Goal: Check status

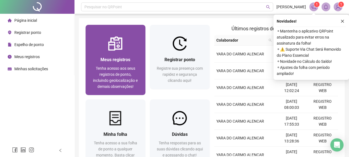
click at [116, 48] on img at bounding box center [115, 43] width 14 height 14
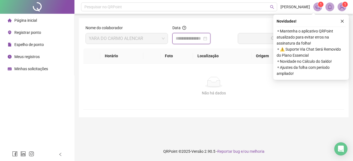
click at [194, 41] on input at bounding box center [189, 38] width 26 height 7
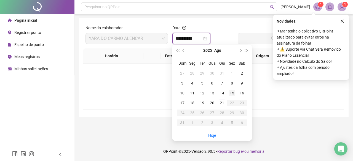
type input "**********"
click at [211, 105] on div "20" at bounding box center [212, 103] width 7 height 7
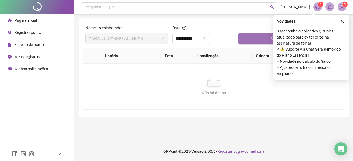
click at [261, 38] on button "Buscar registros" at bounding box center [290, 38] width 104 height 11
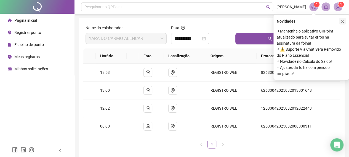
click at [342, 20] on icon "close" at bounding box center [342, 21] width 4 height 4
